Goal: Transaction & Acquisition: Purchase product/service

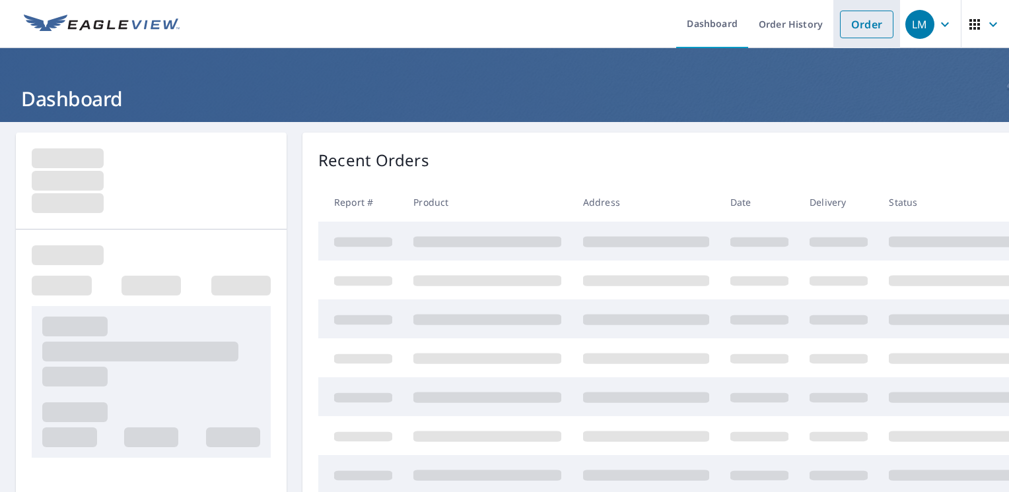
click at [856, 24] on link "Order" at bounding box center [866, 25] width 53 height 28
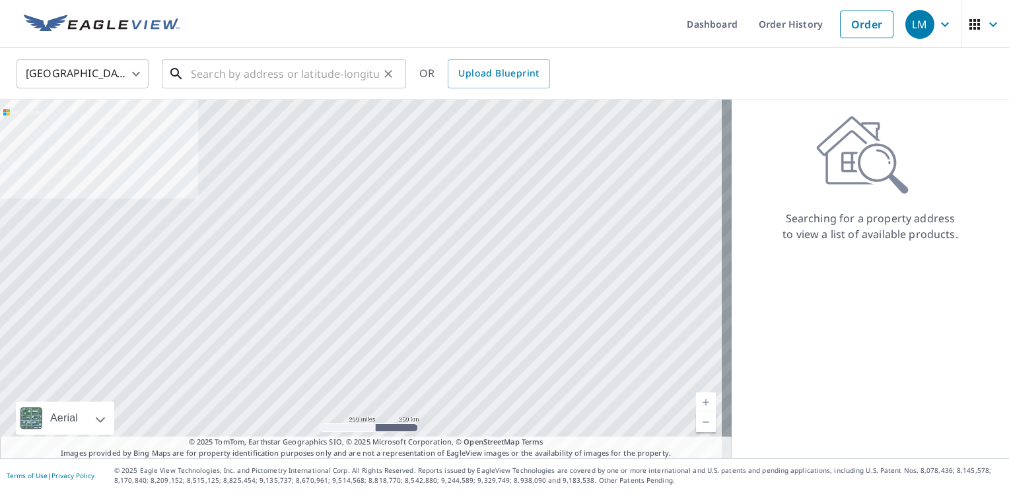
click at [250, 71] on input "text" at bounding box center [285, 73] width 188 height 37
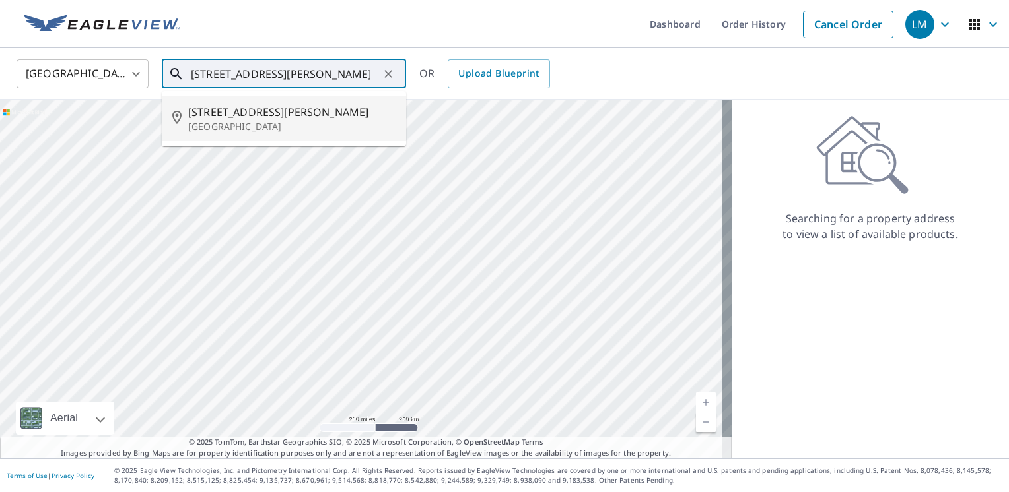
click at [255, 116] on span "[STREET_ADDRESS][PERSON_NAME]" at bounding box center [291, 112] width 207 height 16
type input "[STREET_ADDRESS][PERSON_NAME]"
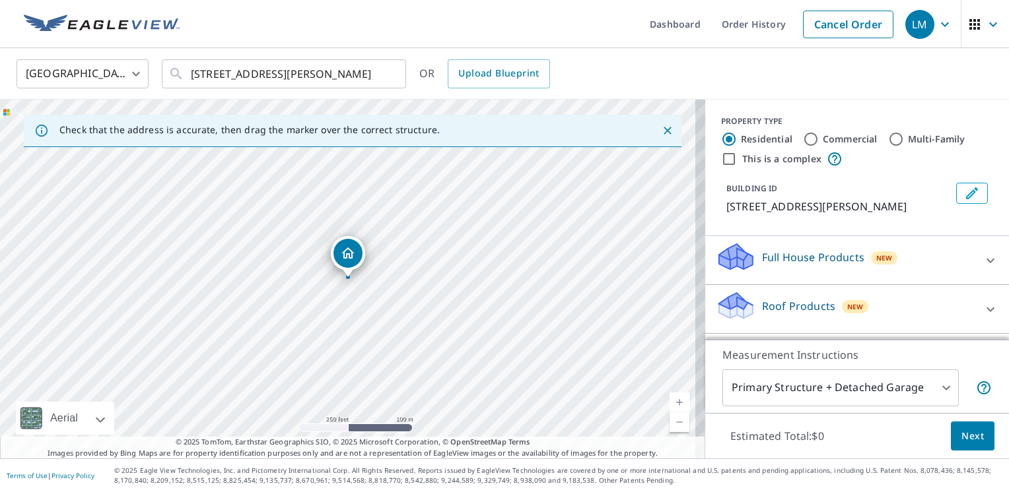
click at [982, 317] on icon at bounding box center [990, 310] width 16 height 16
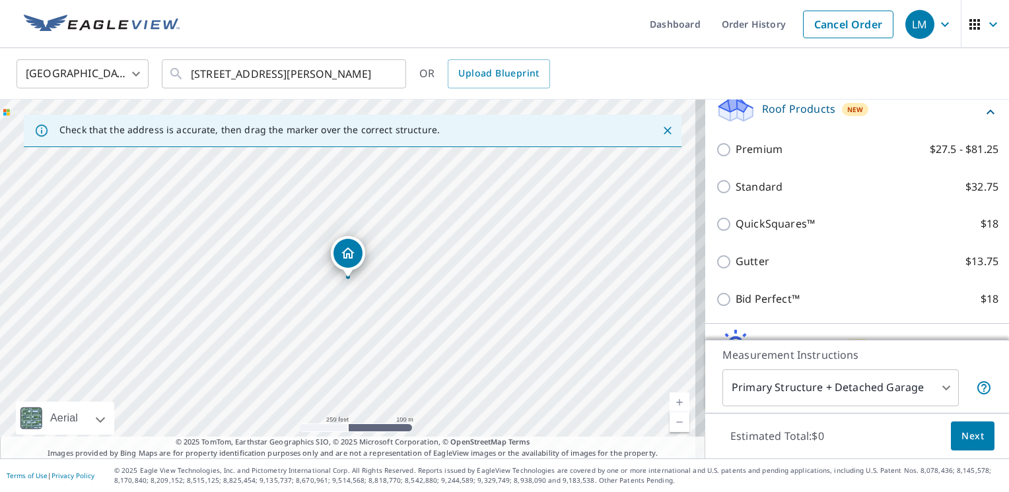
scroll to position [198, 0]
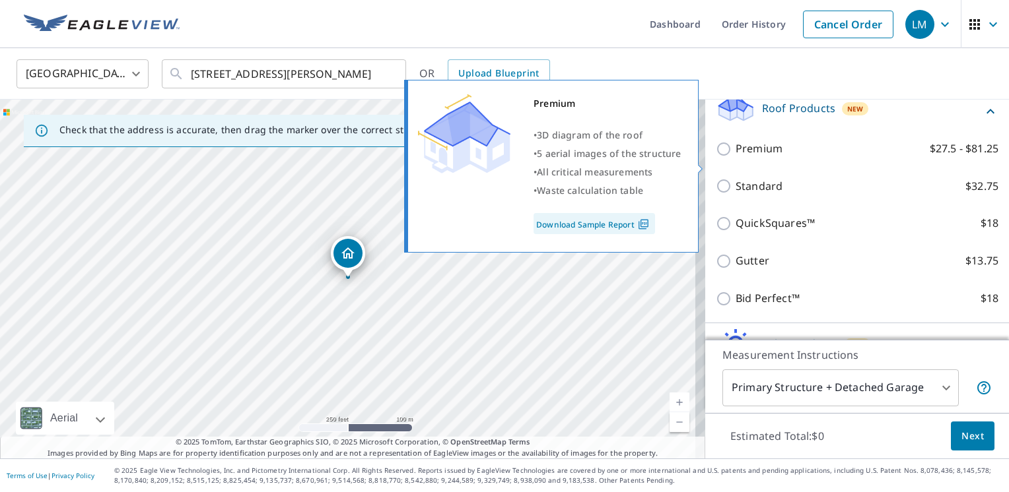
click at [716, 157] on input "Premium $27.5 - $81.25" at bounding box center [726, 149] width 20 height 16
checkbox input "true"
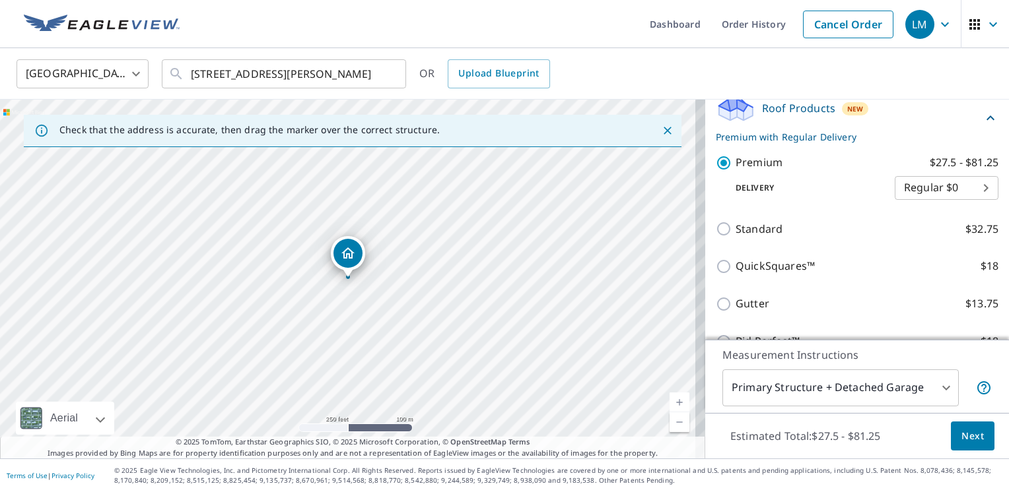
click at [964, 440] on span "Next" at bounding box center [972, 436] width 22 height 17
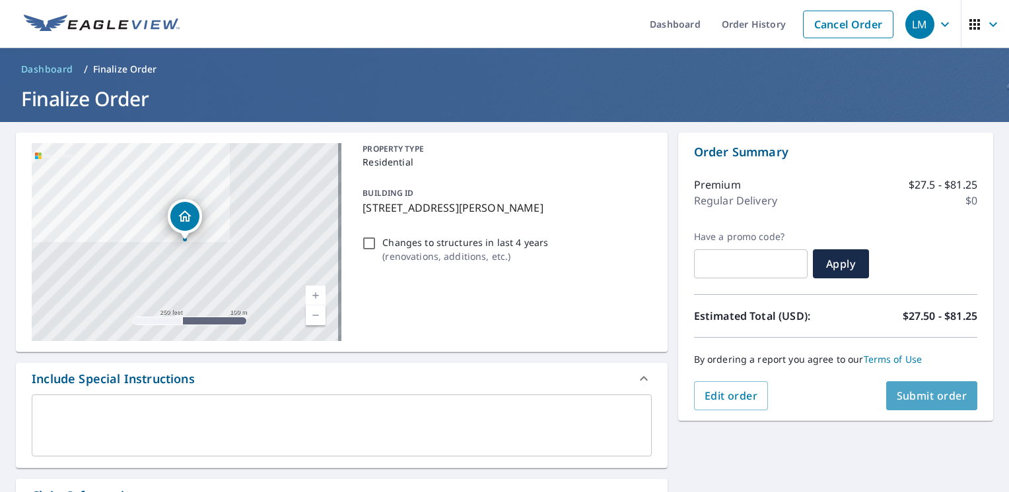
click at [921, 396] on span "Submit order" at bounding box center [931, 396] width 71 height 15
